Goal: Information Seeking & Learning: Learn about a topic

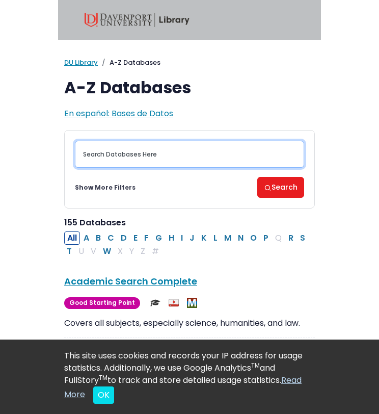
click at [165, 153] on input "Search database by title or keyword" at bounding box center [189, 154] width 229 height 27
type input "statista"
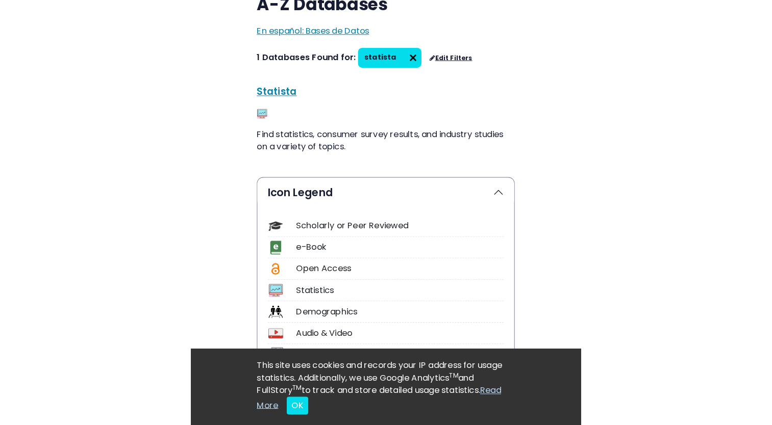
scroll to position [99, 0]
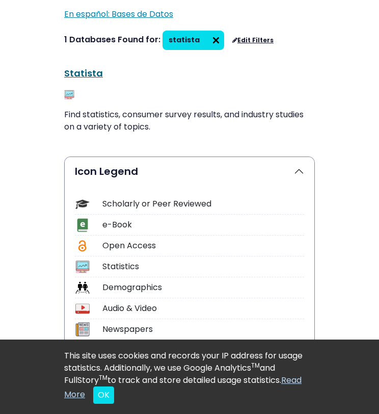
click at [83, 75] on link "Statista This link opens in a new window" at bounding box center [83, 73] width 39 height 13
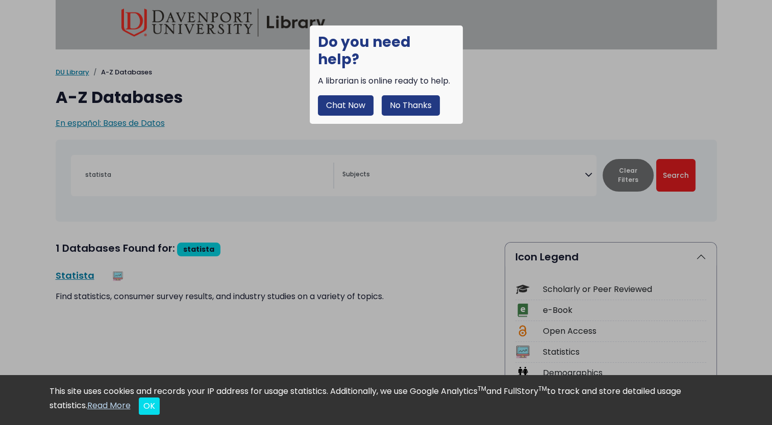
scroll to position [0, 0]
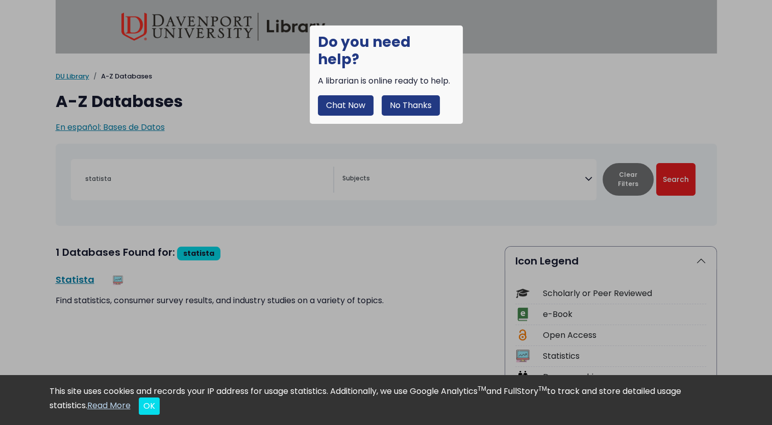
click at [350, 95] on button "Chat Now" at bounding box center [346, 105] width 56 height 20
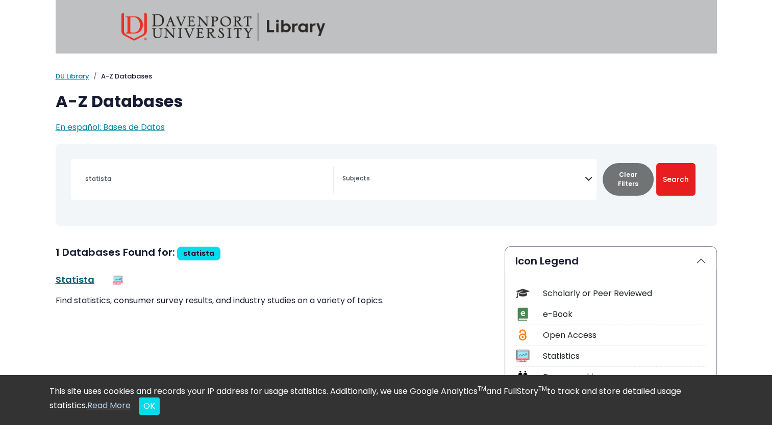
click at [80, 278] on link "Statista This link opens in a new window" at bounding box center [75, 279] width 39 height 13
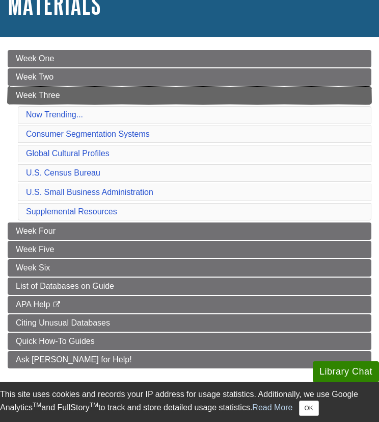
scroll to position [111, 0]
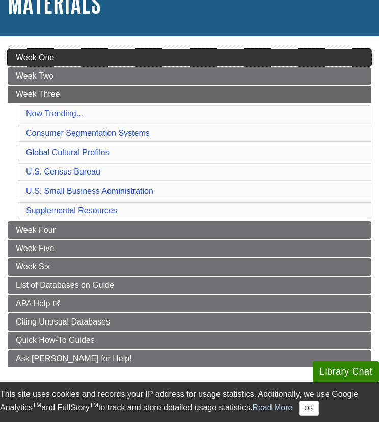
click at [159, 64] on link "Week One" at bounding box center [190, 57] width 364 height 17
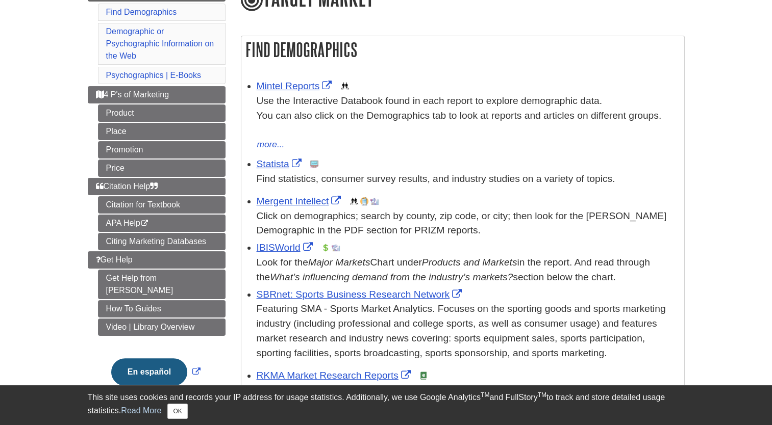
scroll to position [145, 0]
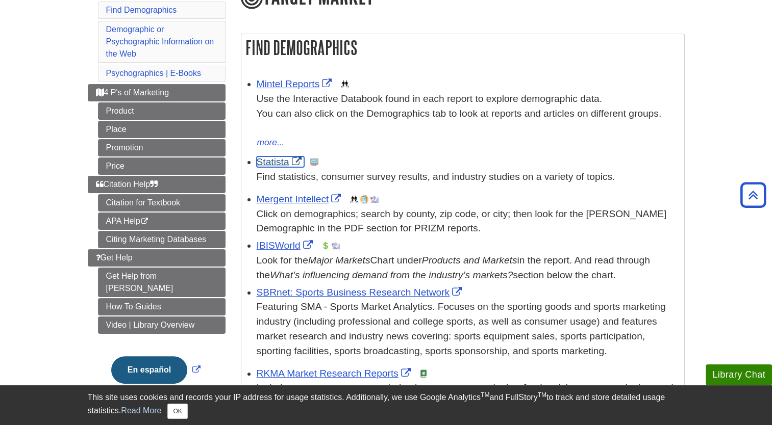
click at [268, 166] on link "Statista" at bounding box center [280, 162] width 47 height 11
click at [365, 188] on ul "Mintel Reports This link opens in a new window Use the Interactive Databook fou…" at bounding box center [462, 265] width 432 height 382
click at [361, 172] on p "Find statistics, consumer survey results, and industry studies on a variety of …" at bounding box center [468, 177] width 422 height 15
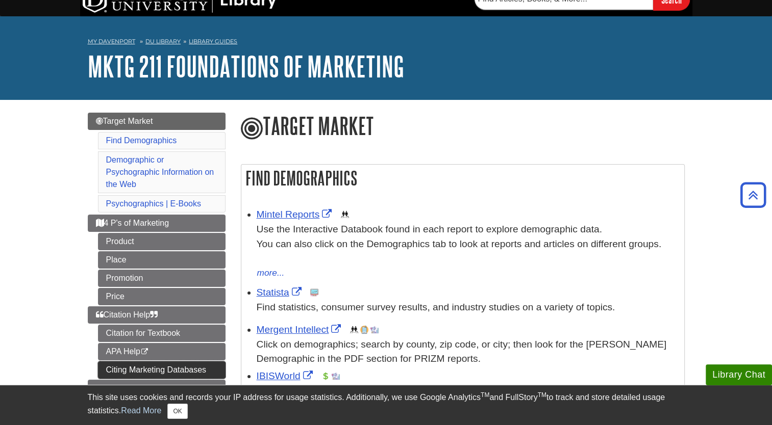
scroll to position [0, 0]
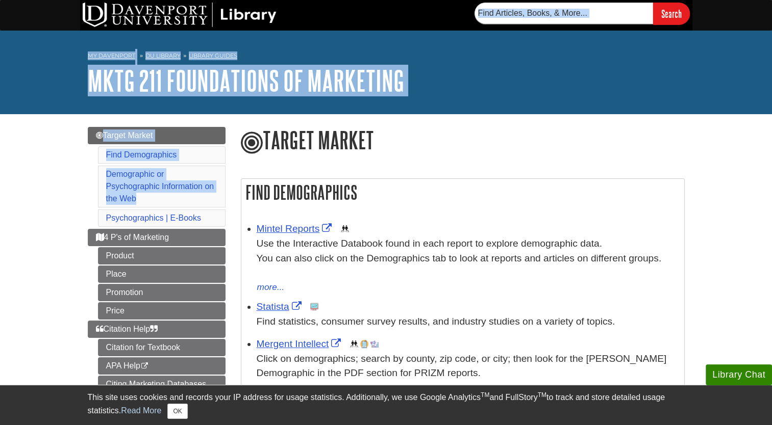
drag, startPoint x: 204, startPoint y: 203, endPoint x: 196, endPoint y: 2, distance: 201.6
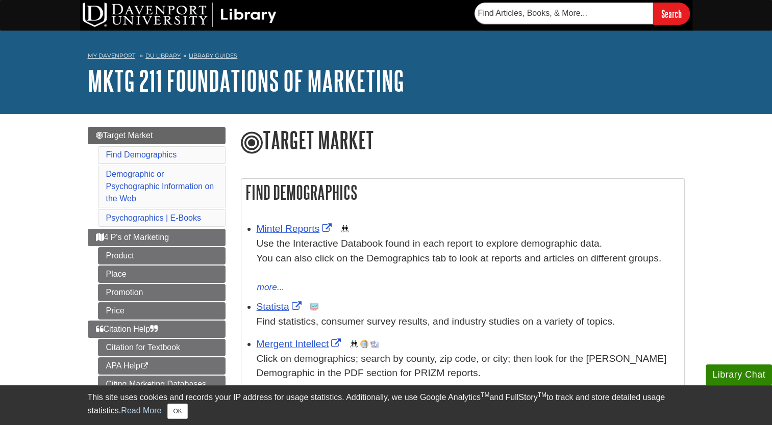
click at [464, 134] on h1 "Target Market" at bounding box center [463, 141] width 444 height 29
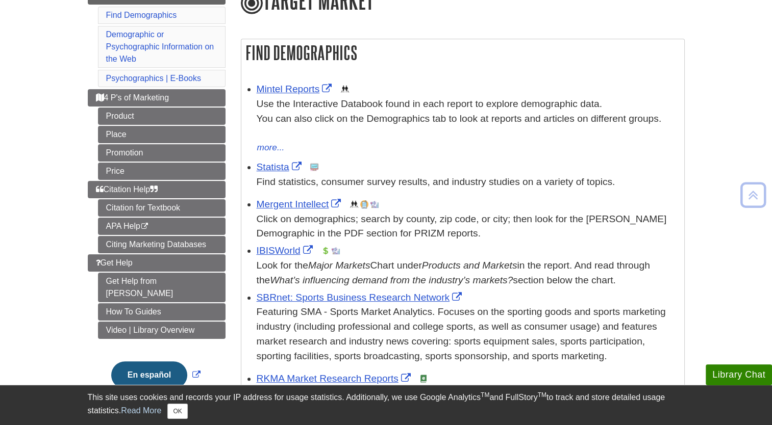
scroll to position [141, 0]
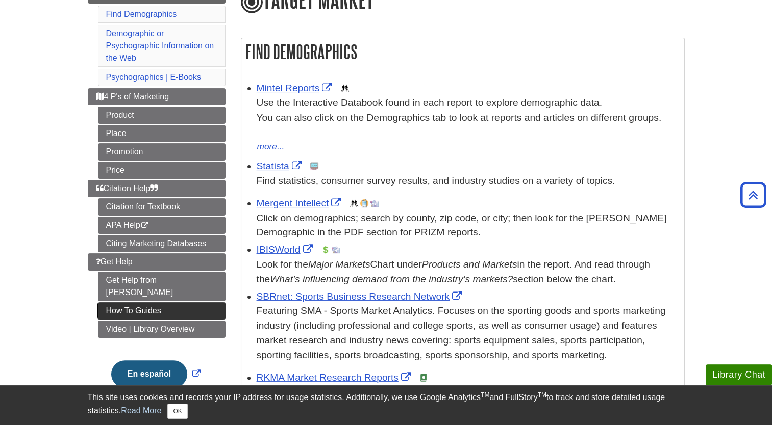
click at [171, 302] on link "How To Guides" at bounding box center [161, 310] width 127 height 17
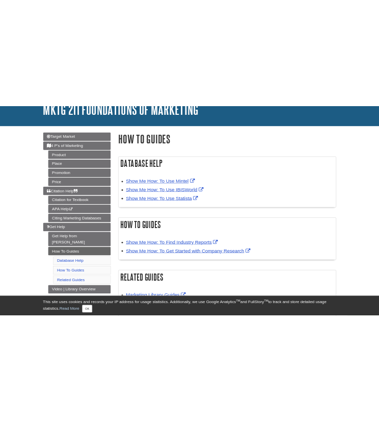
scroll to position [75, 0]
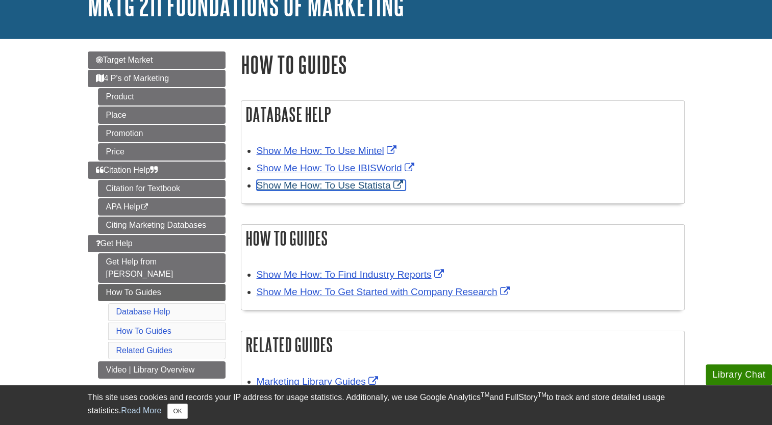
click at [362, 186] on link "Show Me How: To Use Statista" at bounding box center [331, 185] width 149 height 11
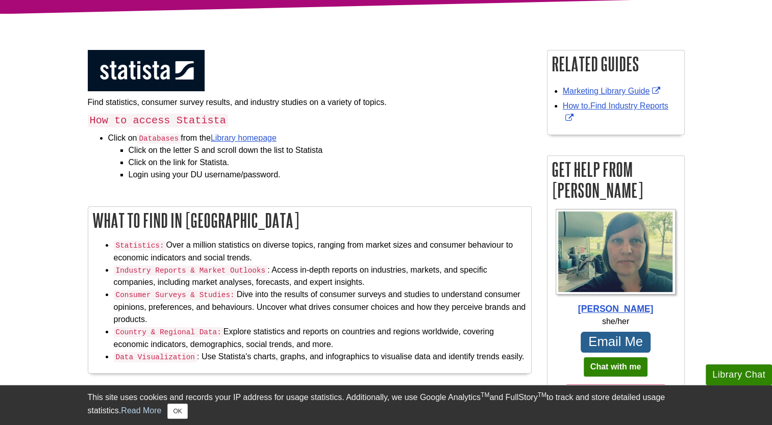
scroll to position [112, 0]
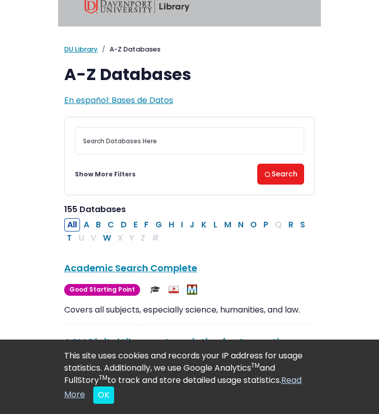
scroll to position [14, 0]
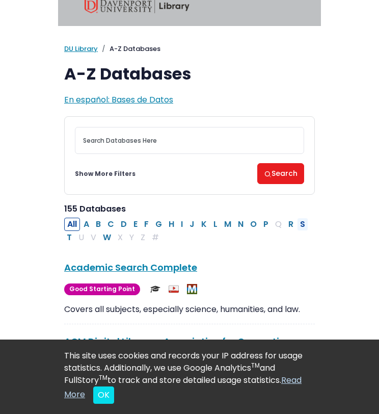
click at [300, 222] on button "S" at bounding box center [302, 224] width 11 height 13
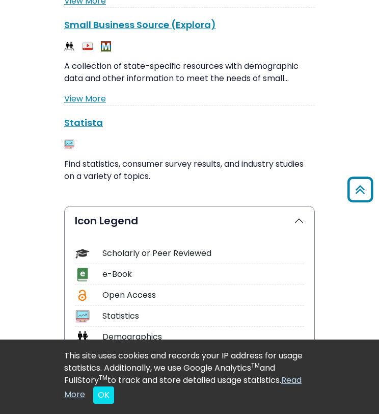
scroll to position [829, 0]
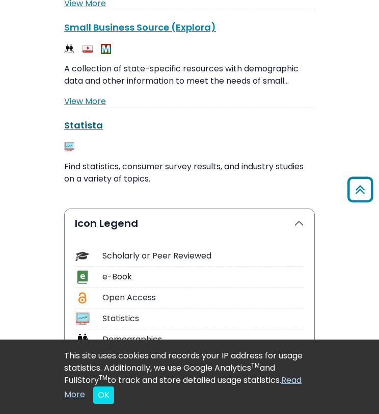
click at [91, 129] on link "Statista This link opens in a new window" at bounding box center [83, 125] width 39 height 13
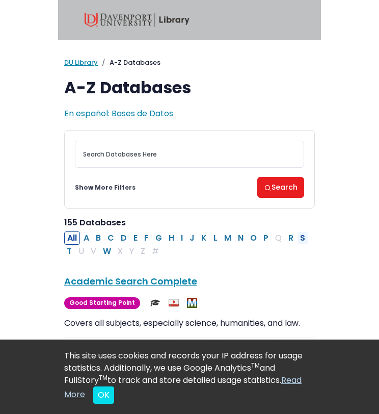
click at [297, 235] on button "S" at bounding box center [302, 238] width 11 height 13
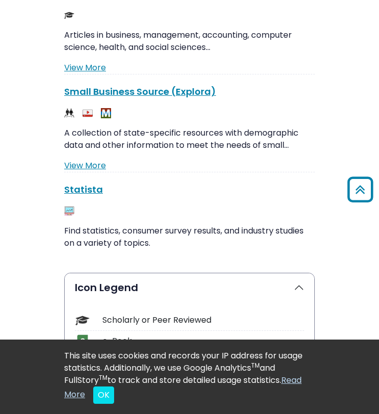
scroll to position [764, 0]
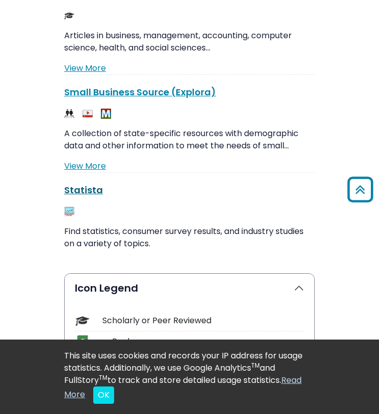
click at [83, 187] on link "Statista This link opens in a new window" at bounding box center [83, 190] width 39 height 13
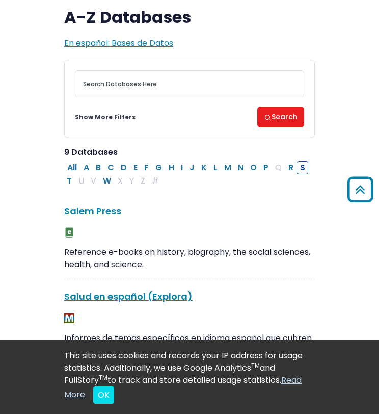
scroll to position [0, 0]
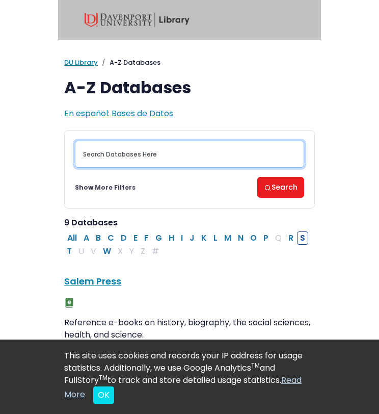
click at [185, 163] on input "Search database by title or keyword" at bounding box center [189, 154] width 229 height 27
type input "ibisworld"
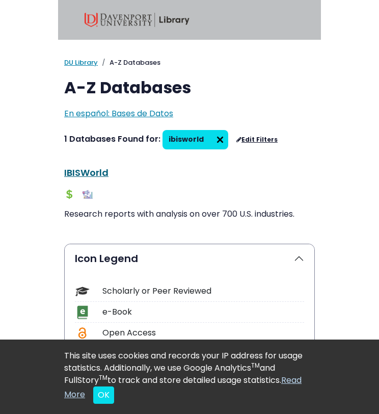
click at [92, 170] on link "IBISWorld This link opens in a new window" at bounding box center [86, 172] width 44 height 13
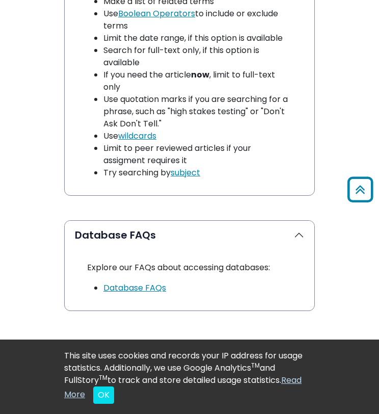
scroll to position [816, 0]
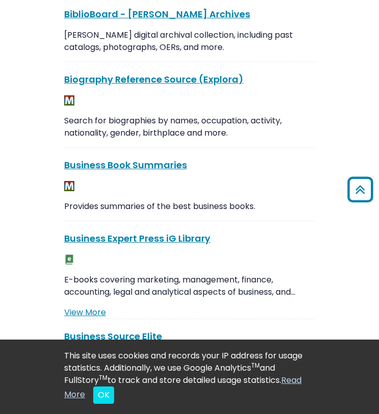
scroll to position [1054, 0]
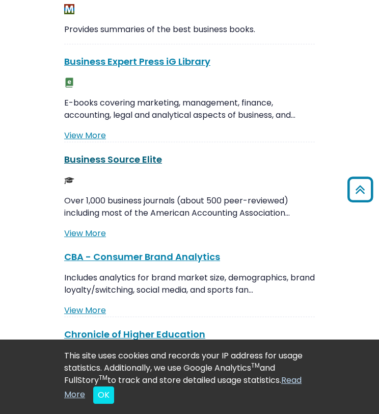
click at [117, 161] on link "Business Source Elite This link opens in a new window" at bounding box center [113, 159] width 98 height 13
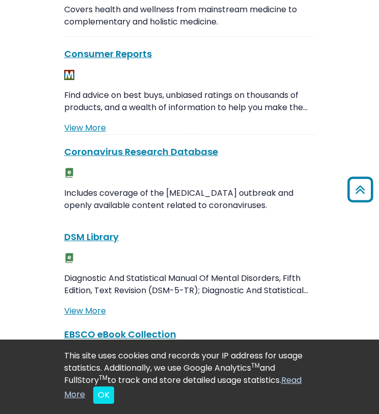
scroll to position [1599, 0]
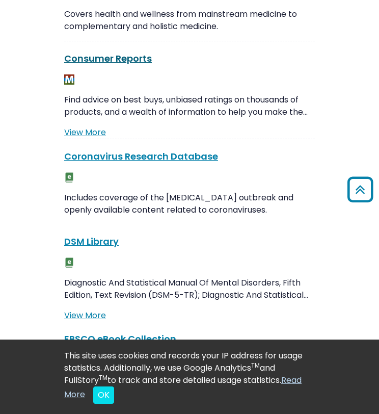
click at [126, 56] on link "Consumer Reports This link opens in a new window" at bounding box center [108, 58] width 88 height 13
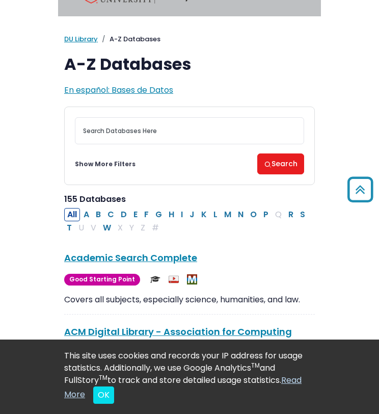
scroll to position [0, 0]
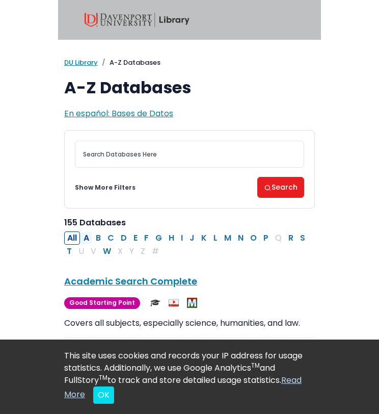
click at [92, 238] on button "A" at bounding box center [87, 238] width 12 height 13
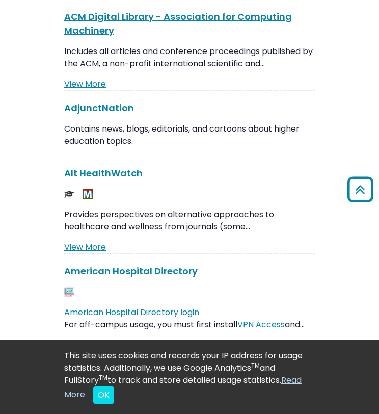
scroll to position [338, 0]
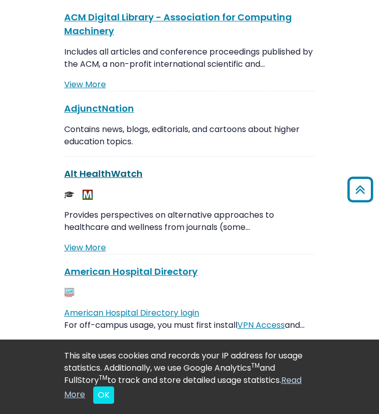
click at [120, 172] on link "Alt HealthWatch This link opens in a new window" at bounding box center [103, 173] width 79 height 13
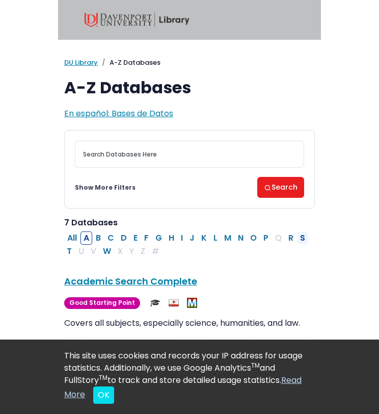
click at [297, 239] on button "S" at bounding box center [302, 238] width 11 height 13
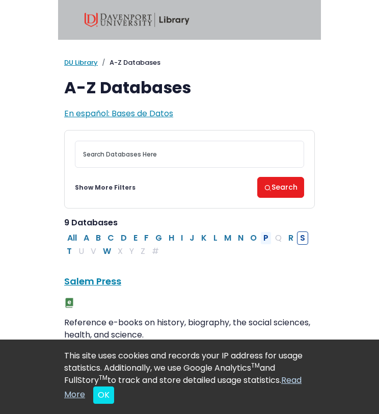
click at [263, 242] on button "P" at bounding box center [266, 238] width 11 height 13
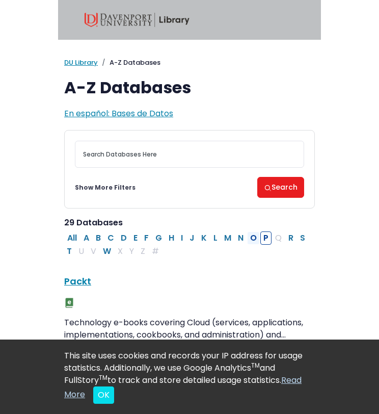
click at [254, 240] on button "O" at bounding box center [253, 238] width 13 height 13
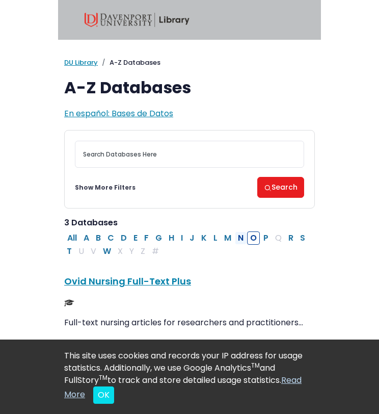
click at [235, 240] on button "N" at bounding box center [241, 238] width 12 height 13
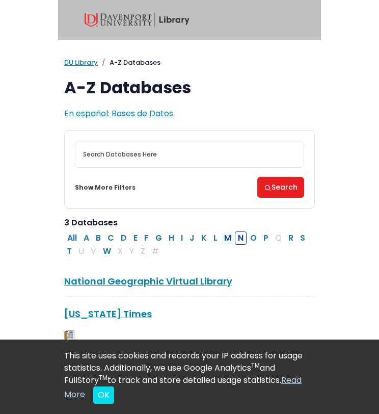
click at [222, 238] on button "M" at bounding box center [227, 238] width 13 height 13
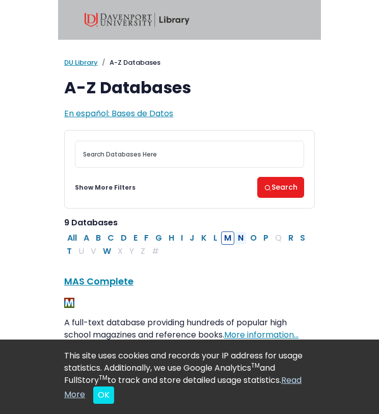
drag, startPoint x: 222, startPoint y: 238, endPoint x: 234, endPoint y: 238, distance: 11.7
click at [234, 238] on div "All A B C D E F G H I J K L M N O P Q R S T U V W X Y Z #" at bounding box center [186, 244] width 245 height 25
click at [212, 236] on button "L" at bounding box center [216, 238] width 10 height 13
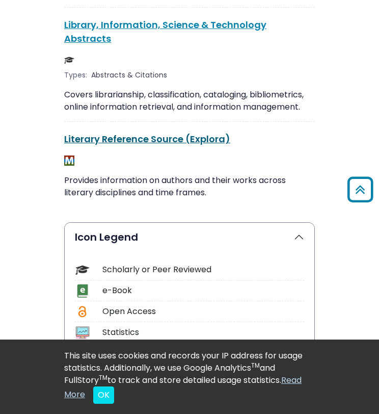
scroll to position [677, 0]
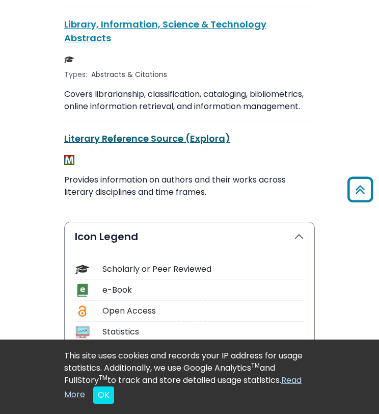
click at [204, 140] on link "Literary Reference Source (Explora) This link opens in a new window" at bounding box center [147, 138] width 166 height 13
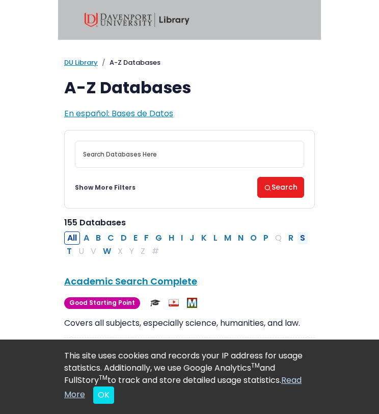
click at [297, 241] on button "S" at bounding box center [302, 238] width 11 height 13
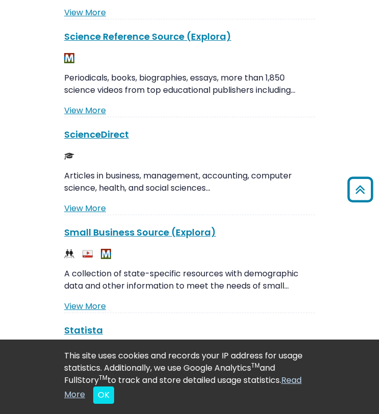
scroll to position [624, 0]
click at [83, 329] on link "Statista This link opens in a new window" at bounding box center [83, 330] width 39 height 13
